Goal: Check status: Check status

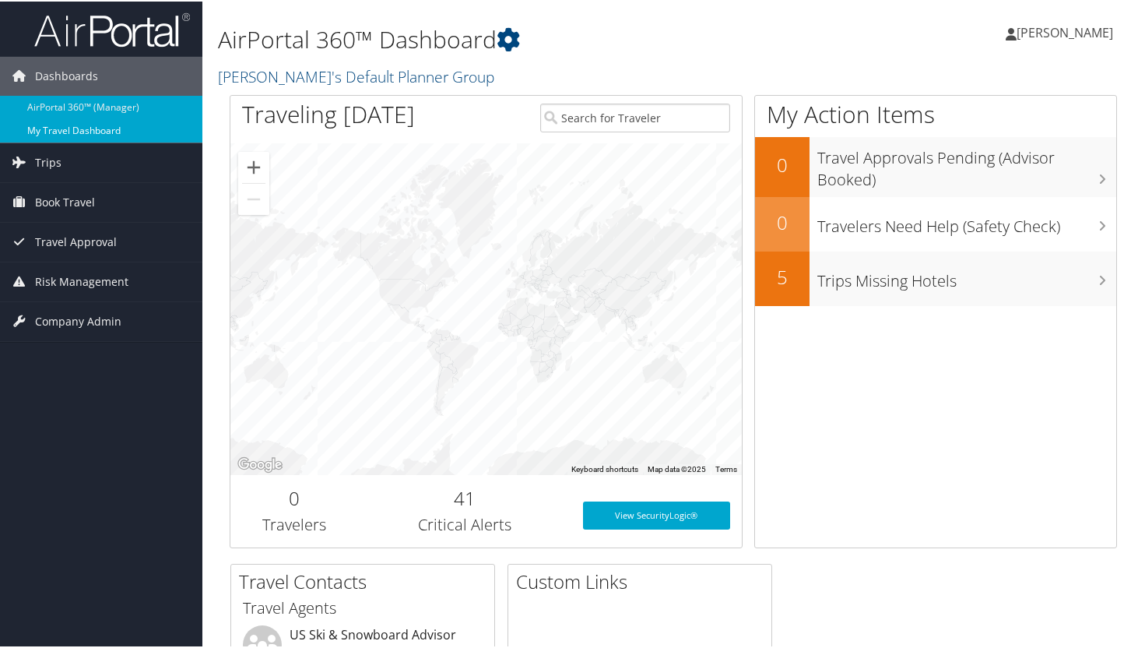
click at [61, 135] on link "My Travel Dashboard" at bounding box center [101, 129] width 202 height 23
click at [58, 164] on span "Trips" at bounding box center [48, 161] width 26 height 39
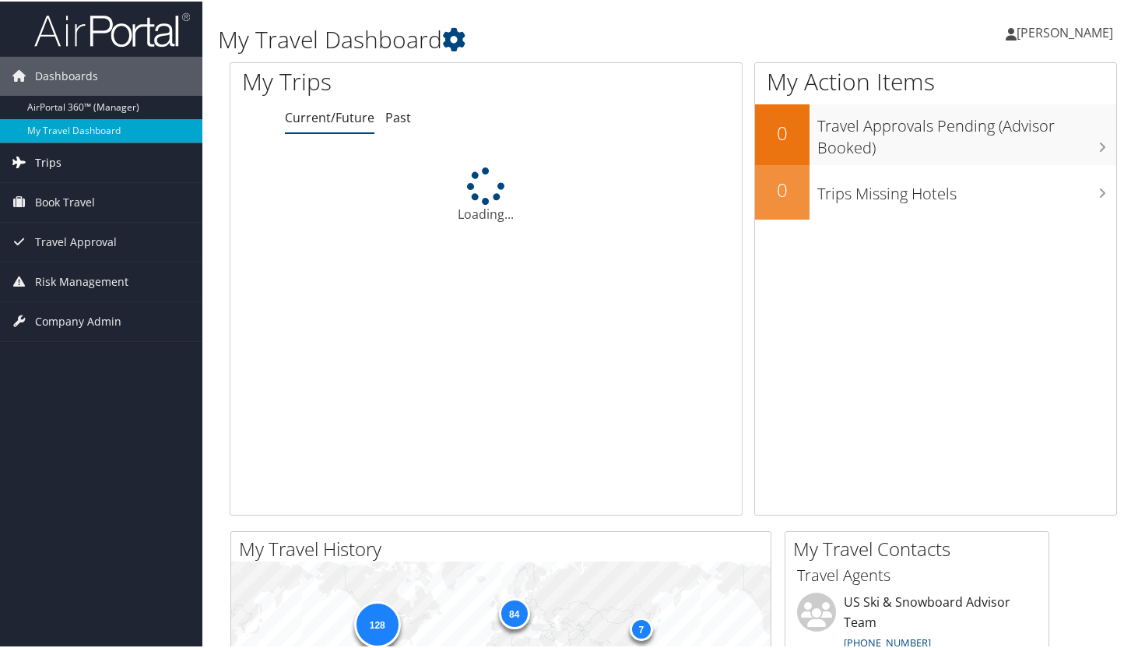
click at [59, 158] on span "Trips" at bounding box center [48, 161] width 26 height 39
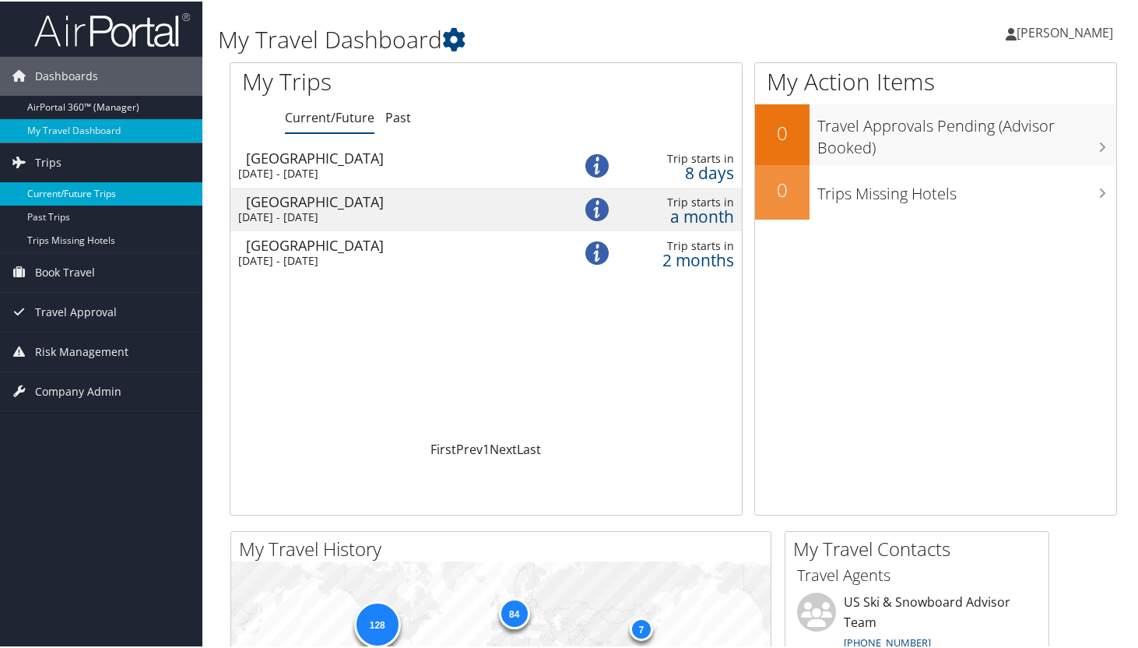
click at [92, 190] on link "Current/Future Trips" at bounding box center [101, 192] width 202 height 23
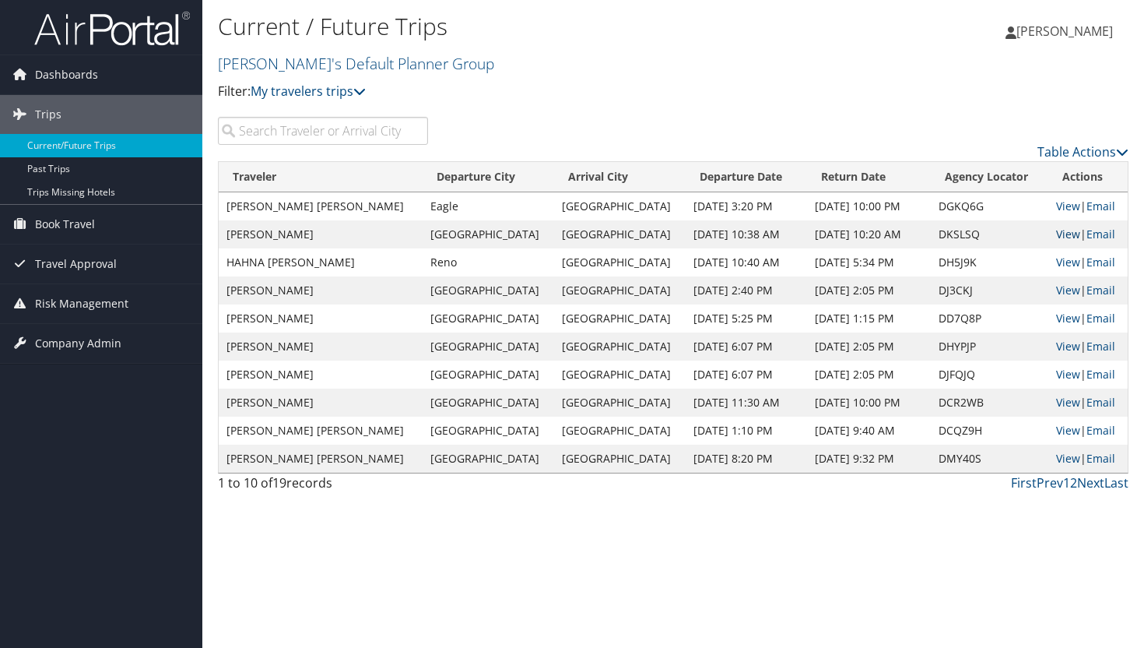
click at [1062, 236] on link "View" at bounding box center [1068, 233] width 24 height 15
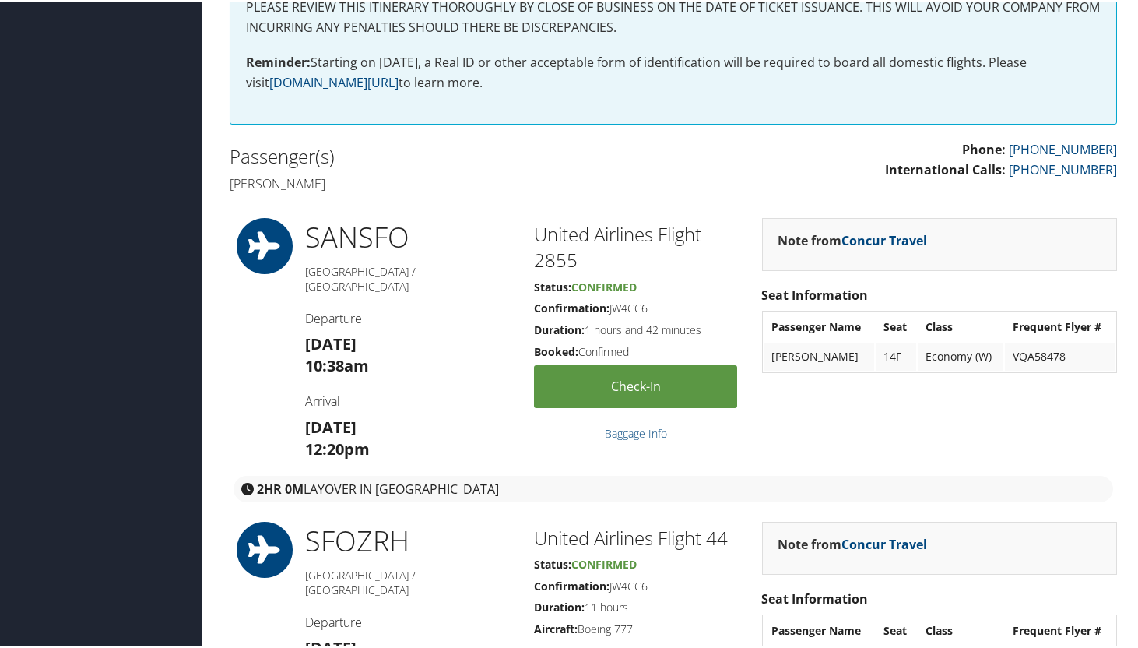
scroll to position [327, 0]
